Goal: Find specific page/section: Find specific page/section

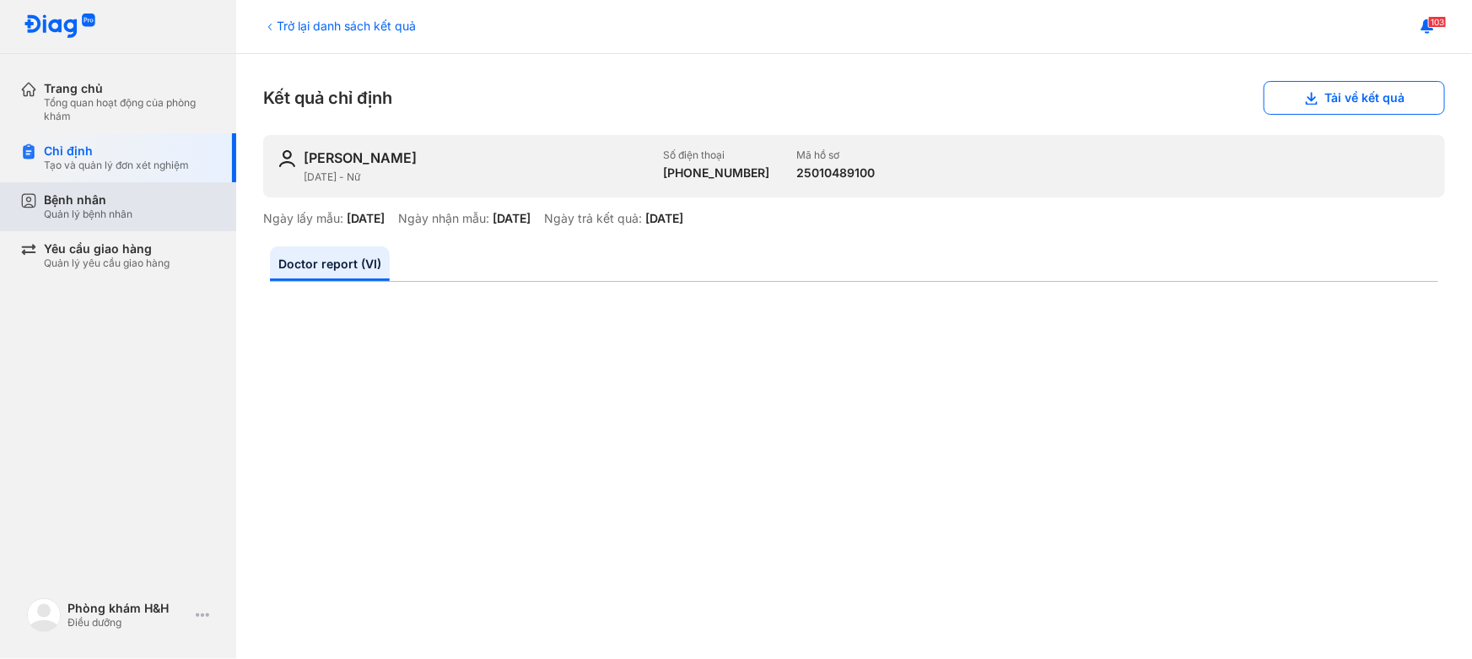
click at [94, 214] on div "Quản lý bệnh nhân" at bounding box center [88, 213] width 89 height 13
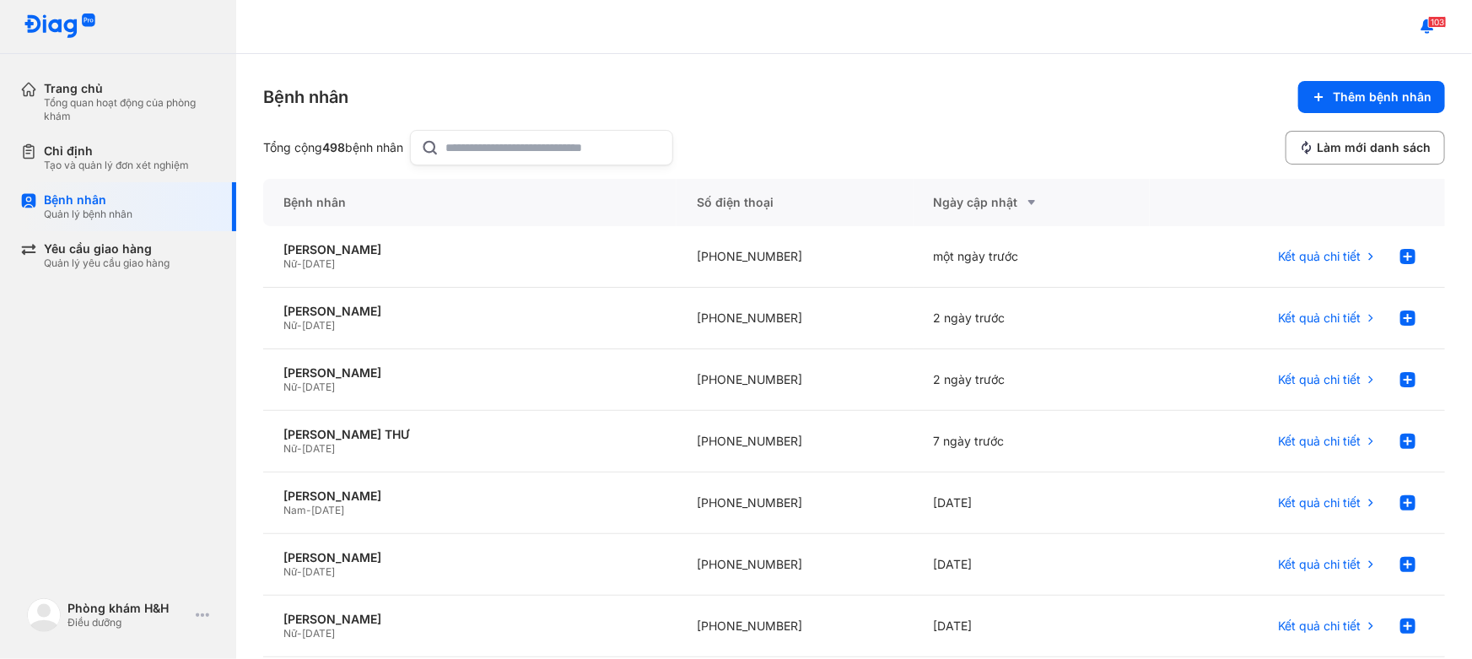
click at [478, 143] on input "text" at bounding box center [554, 148] width 216 height 34
type input "***"
click at [787, 328] on div "+84932821481" at bounding box center [794, 319] width 236 height 62
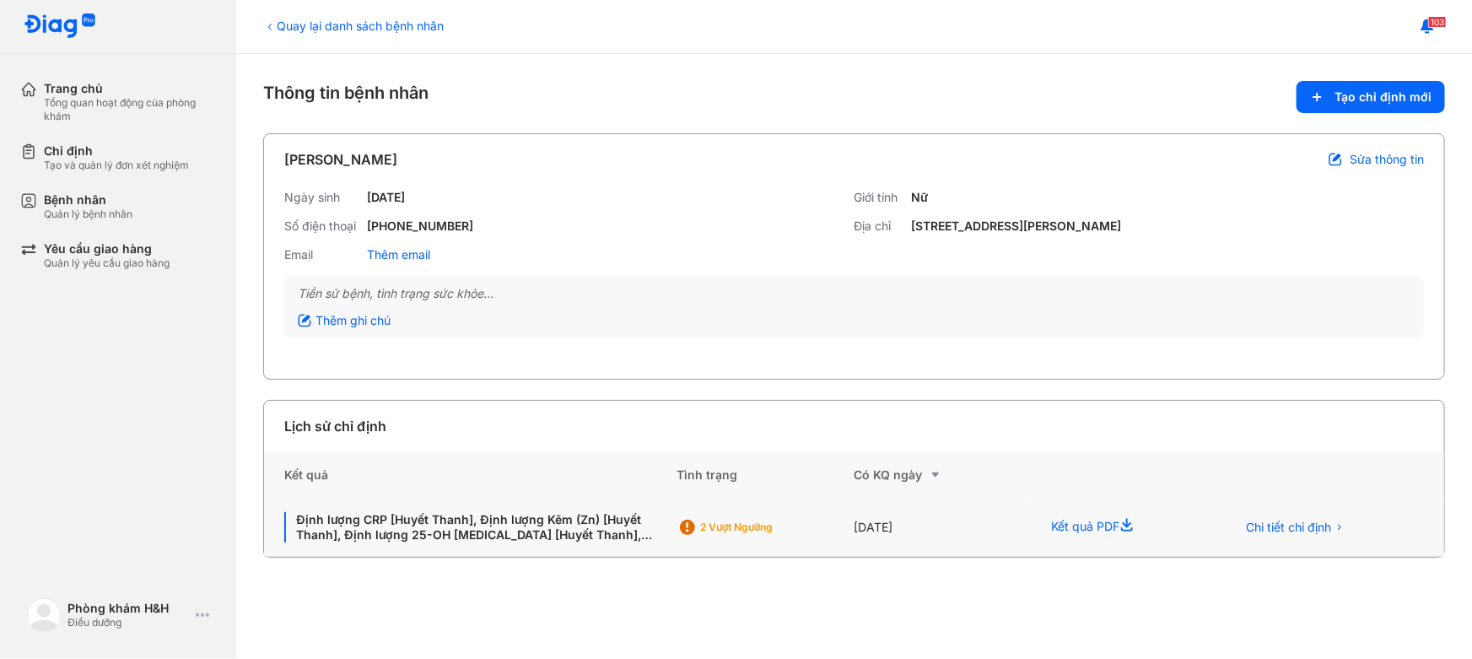
click at [899, 541] on div "[DATE]" at bounding box center [942, 527] width 177 height 58
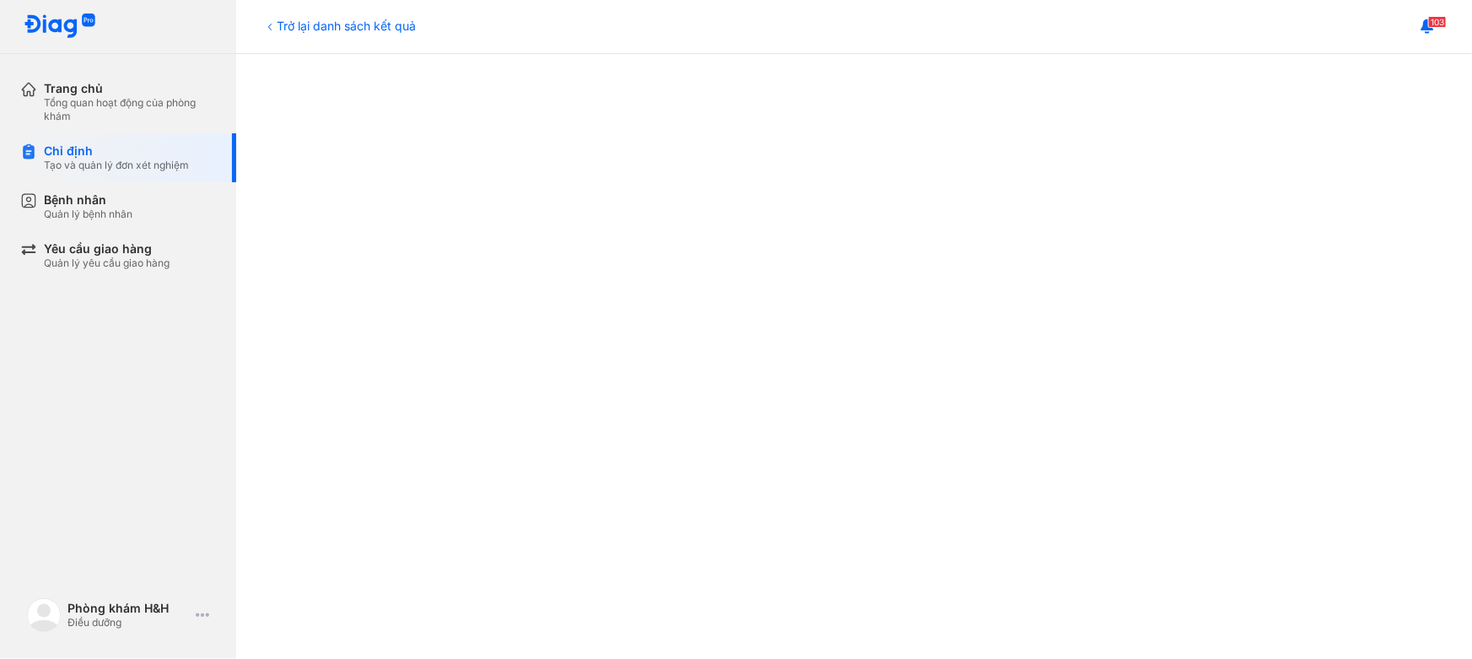
scroll to position [422, 0]
